Goal: Information Seeking & Learning: Learn about a topic

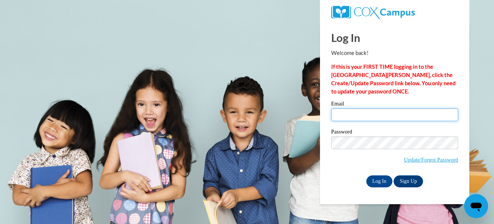
click at [424, 114] on input "Email" at bounding box center [394, 114] width 127 height 13
click at [373, 87] on p "If this is your FIRST TIME logging in to the NEW Cox Campus, click the Create/U…" at bounding box center [394, 79] width 127 height 33
click at [373, 110] on input "Email" at bounding box center [394, 114] width 127 height 13
type input "jsand23@langston.edu"
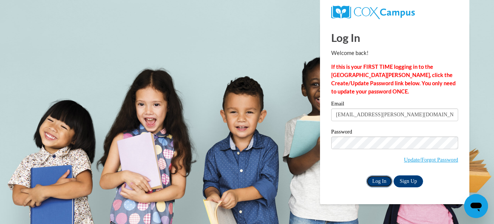
click at [387, 177] on input "Log In" at bounding box center [380, 181] width 26 height 12
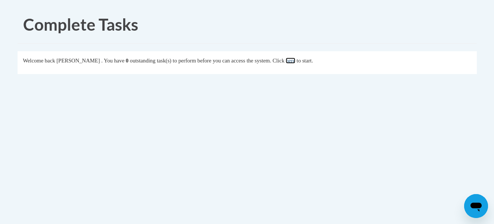
click at [295, 59] on link "here" at bounding box center [290, 61] width 9 height 6
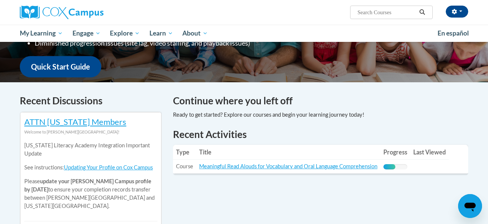
scroll to position [179, 0]
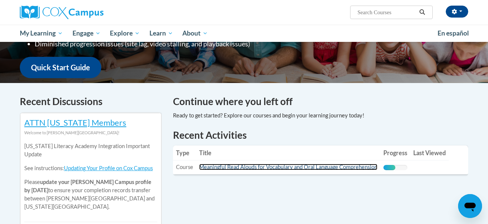
click at [319, 170] on link "Meaningful Read Alouds for Vocabulary and Oral Language Comprehension" at bounding box center [288, 167] width 178 height 6
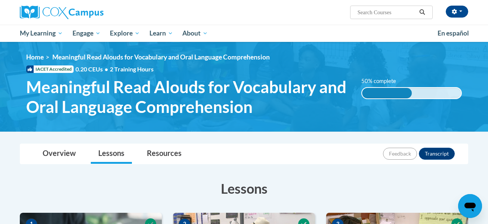
click at [486, 59] on img at bounding box center [244, 87] width 488 height 90
click at [488, 56] on img at bounding box center [244, 87] width 488 height 90
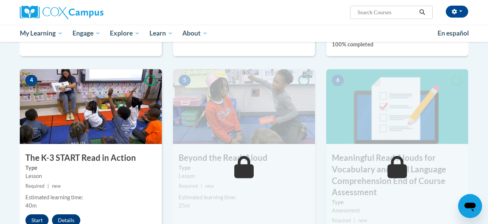
scroll to position [344, 0]
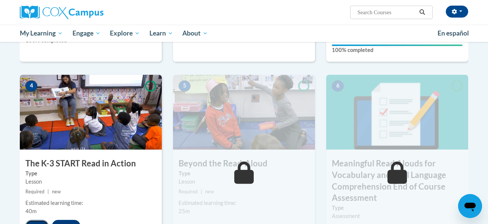
click at [37, 222] on button "Start" at bounding box center [36, 226] width 23 height 12
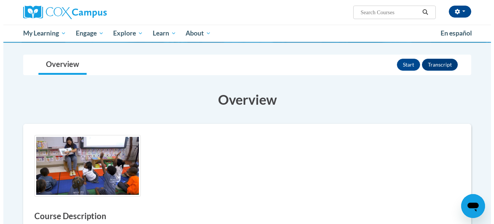
scroll to position [56, 0]
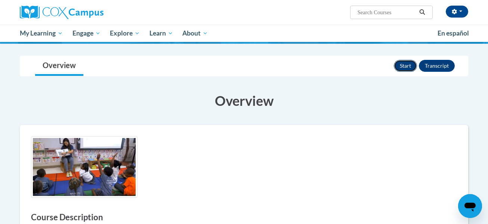
click at [412, 63] on button "Start" at bounding box center [405, 66] width 23 height 12
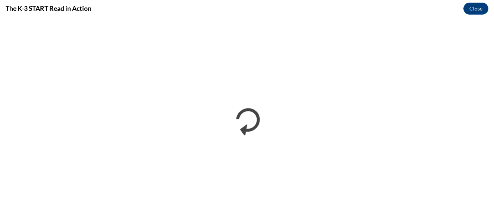
scroll to position [0, 0]
